Goal: Task Accomplishment & Management: Use online tool/utility

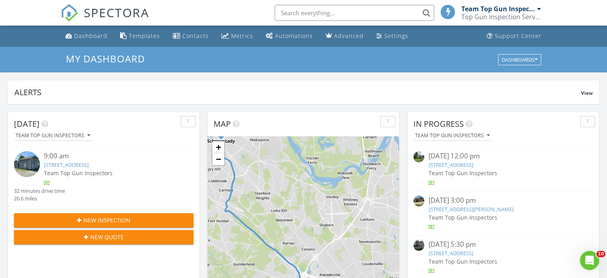
scroll to position [739, 620]
click at [292, 12] on input "text" at bounding box center [355, 13] width 160 height 16
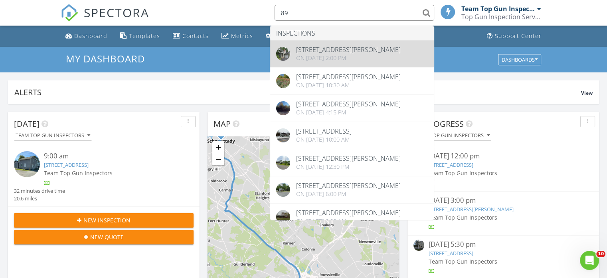
type input "89"
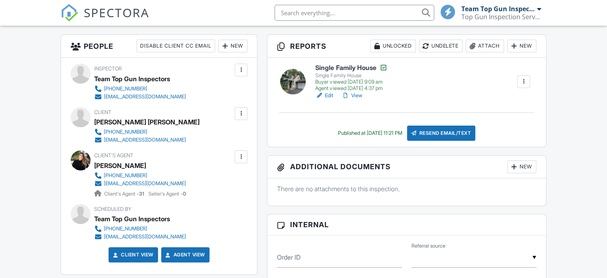
click at [329, 95] on link "Edit" at bounding box center [324, 95] width 18 height 8
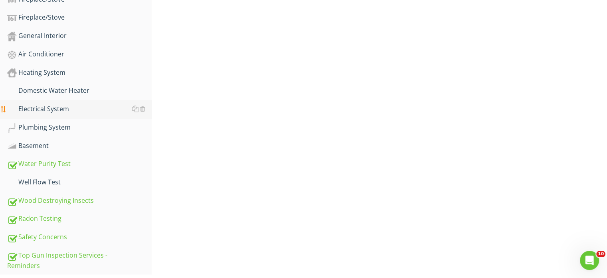
scroll to position [561, 0]
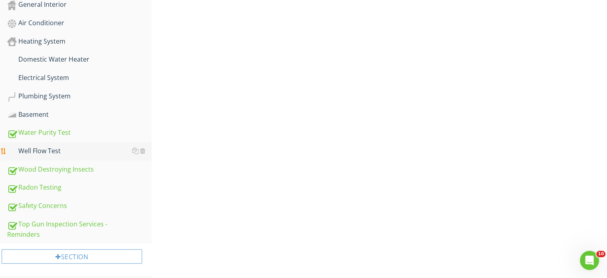
click at [51, 148] on div "Well Flow Test" at bounding box center [79, 151] width 145 height 10
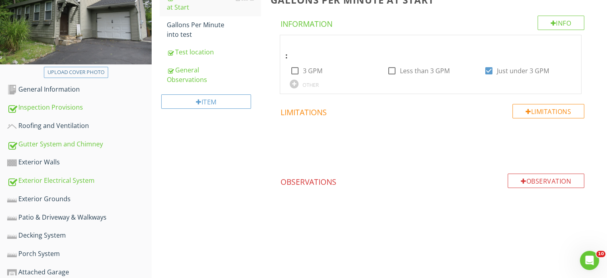
scroll to position [82, 0]
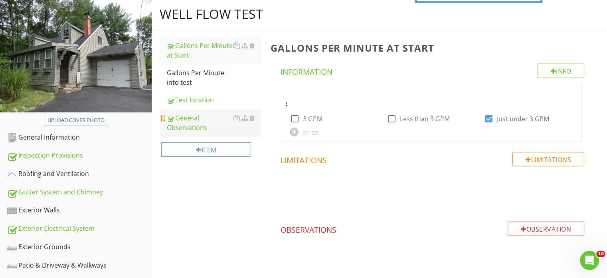
click at [184, 121] on div "General Observations" at bounding box center [214, 122] width 94 height 19
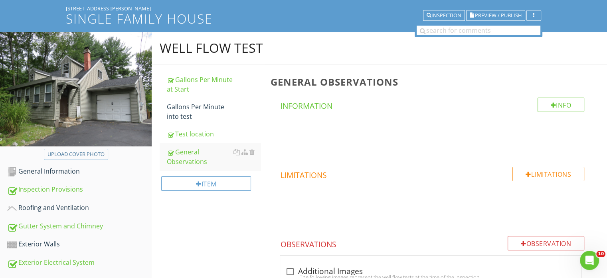
scroll to position [42, 0]
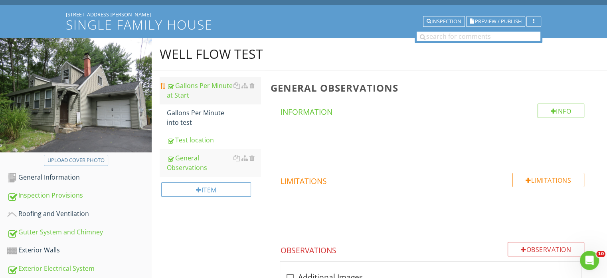
click at [200, 91] on div "Gallons Per Minute at Start" at bounding box center [214, 90] width 94 height 19
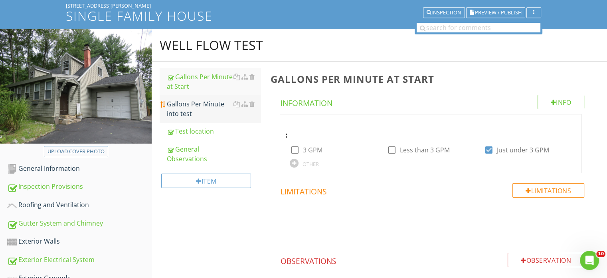
scroll to position [42, 0]
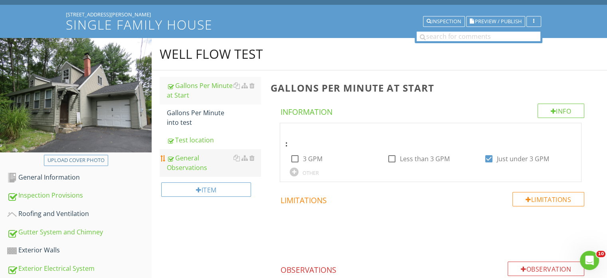
click at [192, 161] on div "General Observations" at bounding box center [214, 162] width 94 height 19
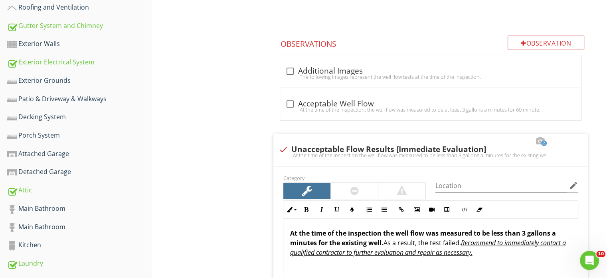
scroll to position [242, 0]
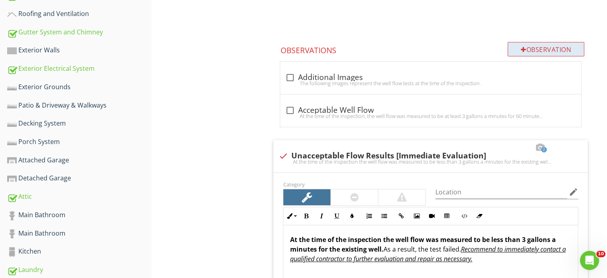
click at [521, 46] on div at bounding box center [524, 49] width 6 height 6
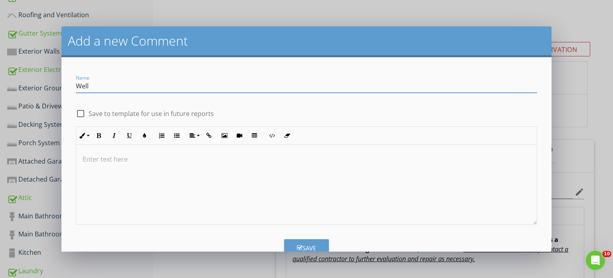
type input "Well Equipment"
click at [97, 159] on p at bounding box center [307, 159] width 448 height 10
click at [126, 87] on input "Well Equipment" at bounding box center [307, 85] width 462 height 13
type input "Well Equipment - Major defect"
click at [105, 159] on p "Noted" at bounding box center [307, 159] width 448 height 10
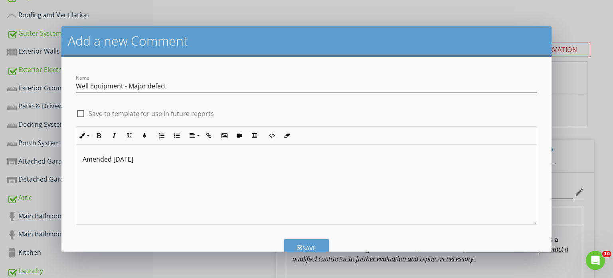
click at [91, 173] on div "Amended [DATE]" at bounding box center [306, 185] width 461 height 80
click at [139, 160] on p "Amended [DATE]" at bounding box center [307, 159] width 448 height 10
click at [195, 175] on p "After the evaluation by the contractor was deemed to be" at bounding box center [307, 172] width 448 height 10
click at [345, 196] on div "Amended [DATE] After the evaluation by the contractor the well equipment was de…" at bounding box center [306, 185] width 461 height 80
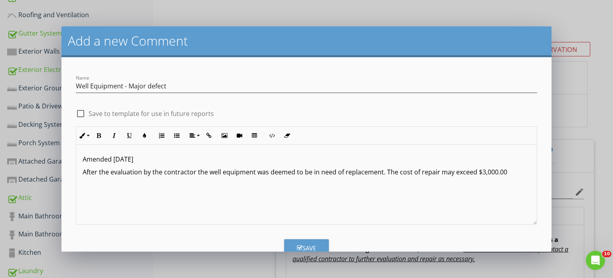
click at [300, 243] on div "Save" at bounding box center [306, 247] width 19 height 9
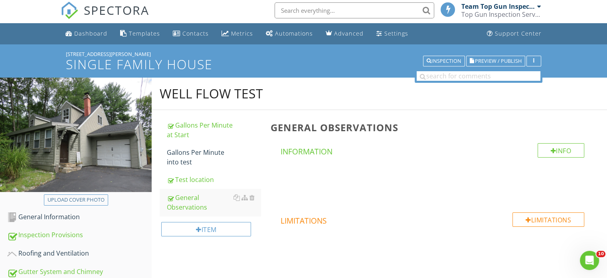
scroll to position [0, 0]
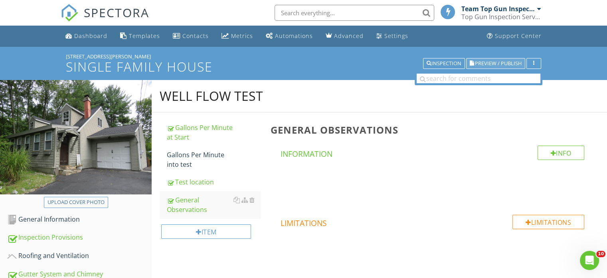
click at [497, 63] on span "Preview / Publish" at bounding box center [498, 63] width 47 height 5
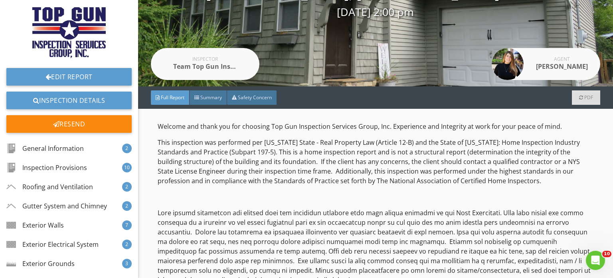
scroll to position [120, 0]
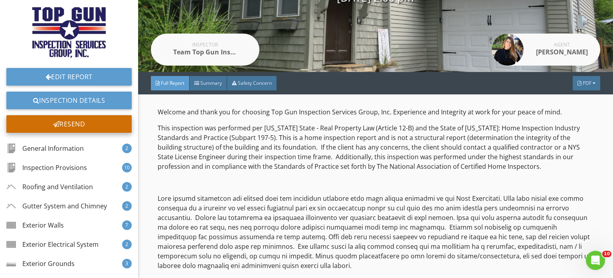
click at [87, 123] on div "Resend" at bounding box center [68, 124] width 125 height 18
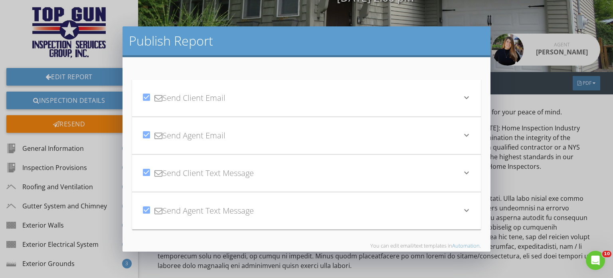
scroll to position [40, 0]
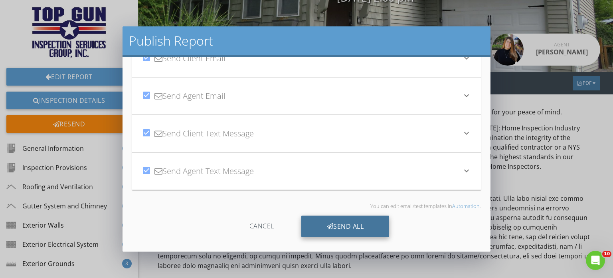
click at [357, 227] on div "Send All" at bounding box center [345, 226] width 88 height 22
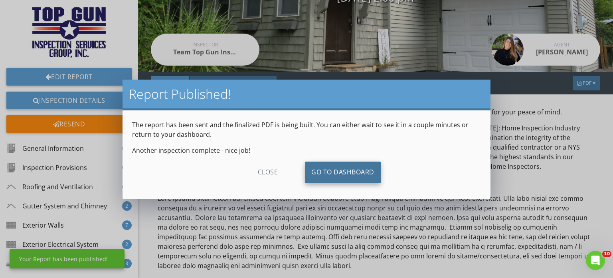
click at [345, 173] on link "Go To Dashboard" at bounding box center [343, 172] width 76 height 22
